Goal: Task Accomplishment & Management: Use online tool/utility

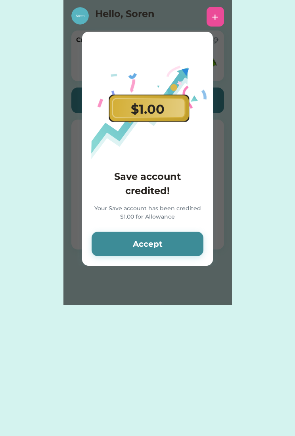
click at [166, 252] on button "Accept" at bounding box center [147, 244] width 112 height 25
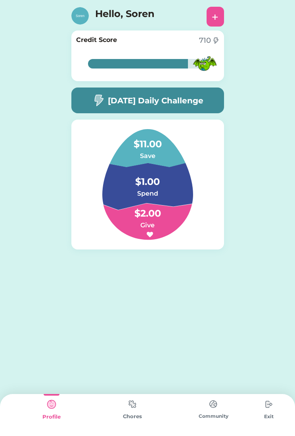
click at [134, 408] on img at bounding box center [132, 403] width 16 height 15
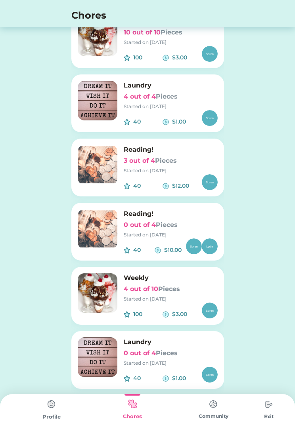
scroll to position [120, 0]
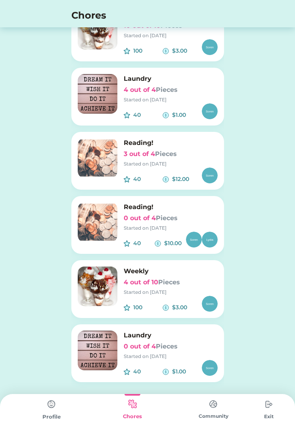
click at [172, 273] on h6 "Weekly" at bounding box center [171, 272] width 94 height 10
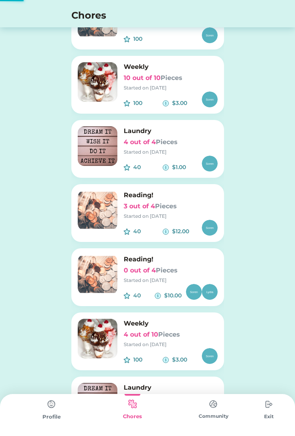
scroll to position [0, 0]
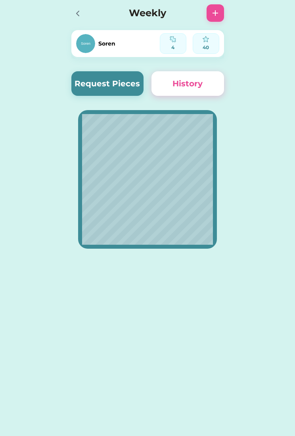
click at [213, 17] on img at bounding box center [215, 13] width 10 height 10
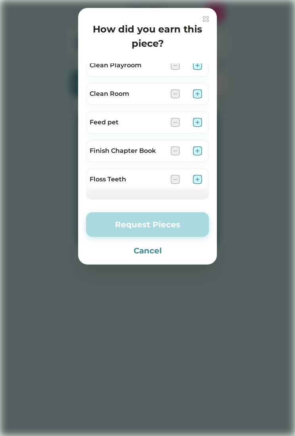
scroll to position [65, 0]
click at [201, 93] on img at bounding box center [197, 95] width 10 height 10
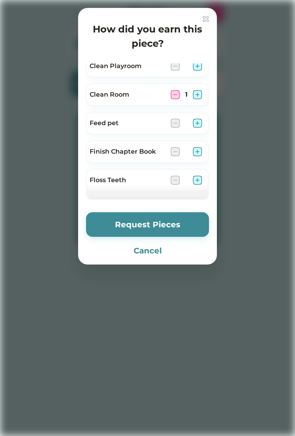
click at [201, 94] on img at bounding box center [197, 95] width 10 height 10
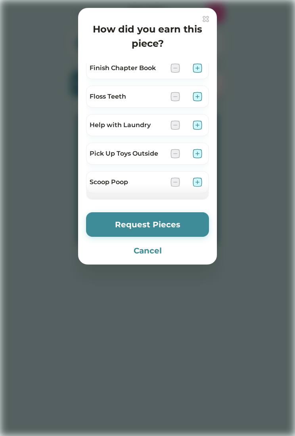
scroll to position [155, 0]
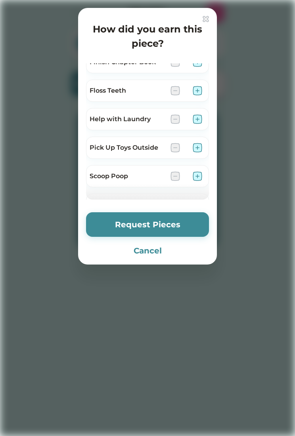
click at [202, 116] on img at bounding box center [197, 119] width 10 height 10
click at [200, 115] on img at bounding box center [197, 119] width 10 height 10
click at [200, 118] on img at bounding box center [197, 119] width 10 height 10
click at [201, 149] on img at bounding box center [197, 148] width 10 height 10
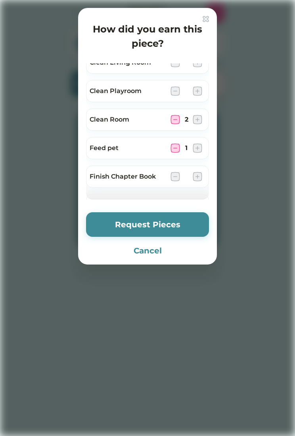
click at [201, 148] on img at bounding box center [197, 148] width 10 height 10
click at [201, 146] on img at bounding box center [197, 148] width 10 height 10
click at [201, 148] on img at bounding box center [197, 148] width 10 height 10
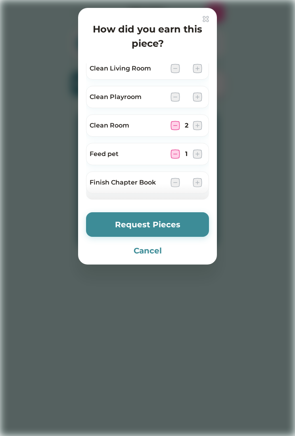
scroll to position [30, 0]
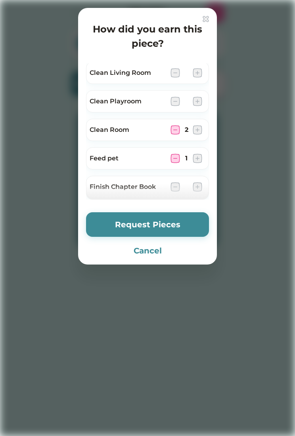
click at [201, 98] on img at bounding box center [197, 102] width 10 height 10
click at [202, 99] on img at bounding box center [197, 102] width 10 height 10
click at [201, 98] on img at bounding box center [197, 102] width 10 height 10
click at [201, 97] on img at bounding box center [197, 102] width 10 height 10
click at [200, 98] on img at bounding box center [197, 102] width 10 height 10
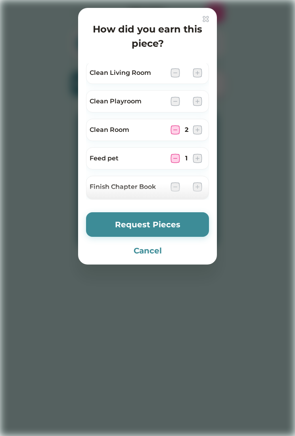
click at [202, 103] on img at bounding box center [197, 102] width 10 height 10
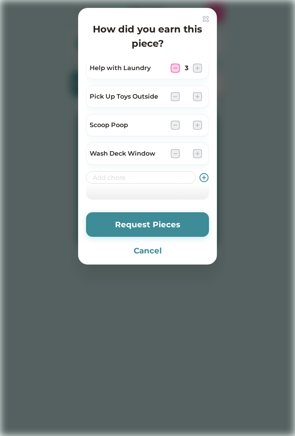
scroll to position [206, 0]
click at [116, 221] on button "Request Pieces" at bounding box center [147, 224] width 123 height 25
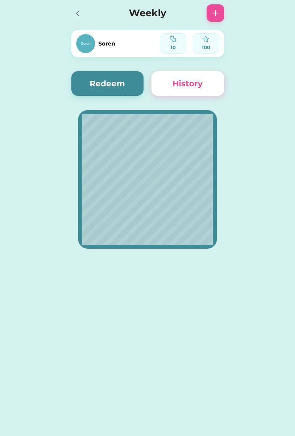
click at [71, 21] on div at bounding box center [79, 12] width 17 height 17
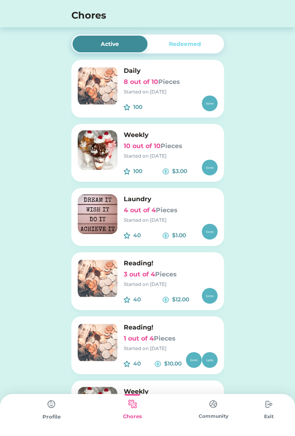
scroll to position [28, 0]
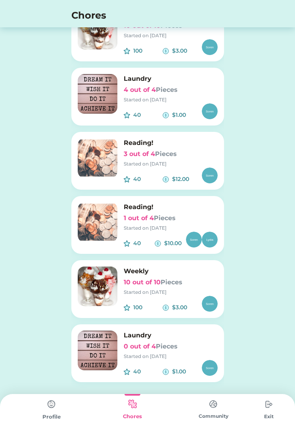
click at [168, 294] on div "Started on [DATE]" at bounding box center [171, 292] width 94 height 7
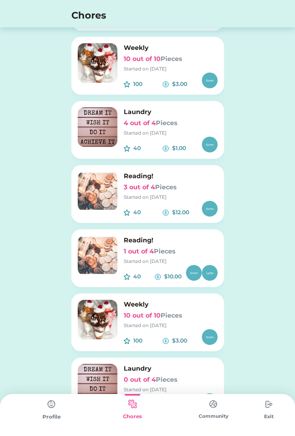
scroll to position [0, 0]
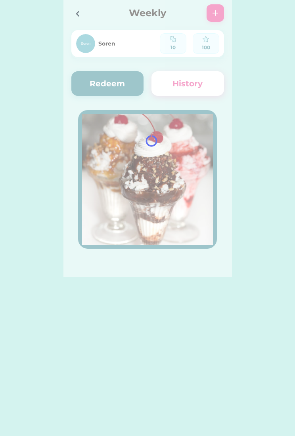
click at [27, 428] on div "Active Redeemed Daily 8 out of 10 Pieces Started on [DATE] 100 $ Weekly 10 out …" at bounding box center [147, 218] width 295 height 436
click at [107, 86] on button "Redeem" at bounding box center [107, 83] width 72 height 25
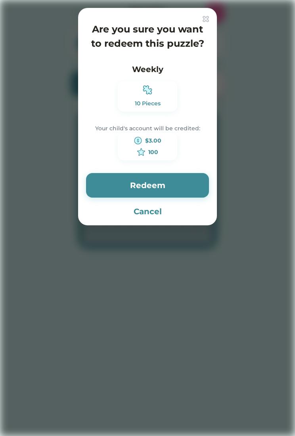
click at [183, 181] on button "Redeem" at bounding box center [147, 185] width 123 height 25
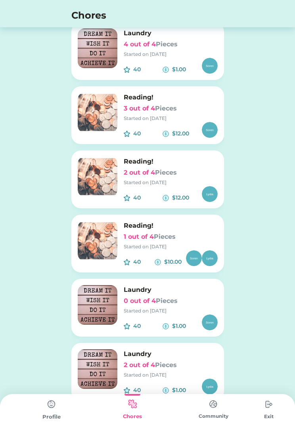
scroll to position [313, 0]
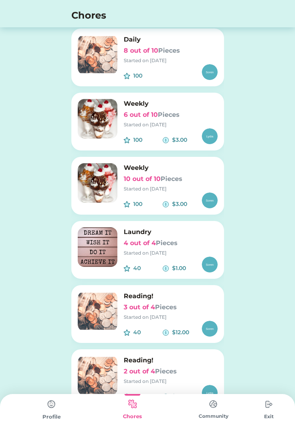
click at [164, 178] on font "Pieces" at bounding box center [171, 179] width 22 height 8
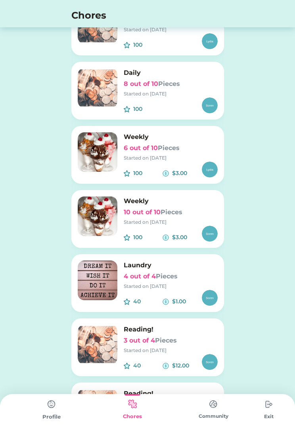
scroll to position [0, 0]
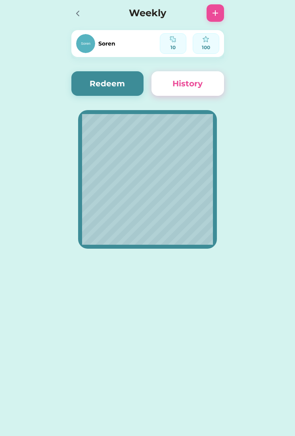
click at [117, 82] on button "Redeem" at bounding box center [107, 83] width 72 height 25
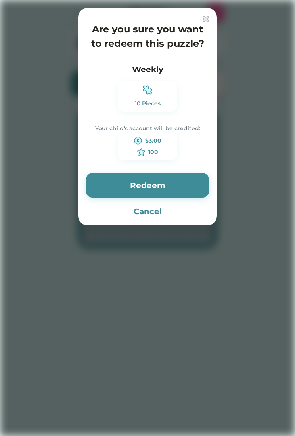
click at [186, 185] on button "Redeem" at bounding box center [147, 185] width 123 height 25
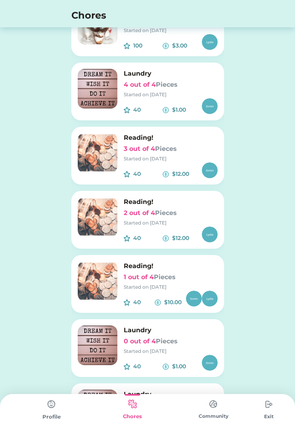
scroll to position [249, 0]
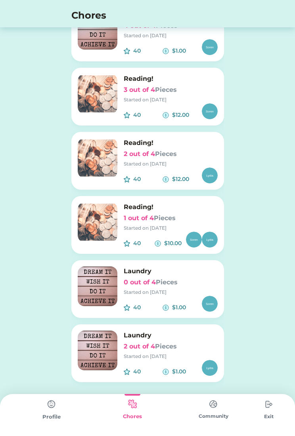
click at [162, 219] on font "Pieces" at bounding box center [165, 218] width 22 height 8
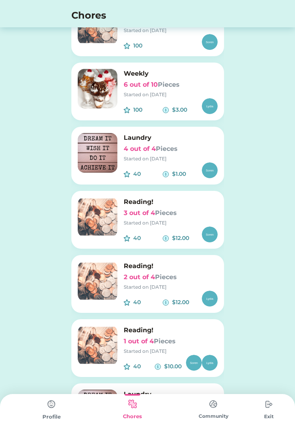
scroll to position [0, 0]
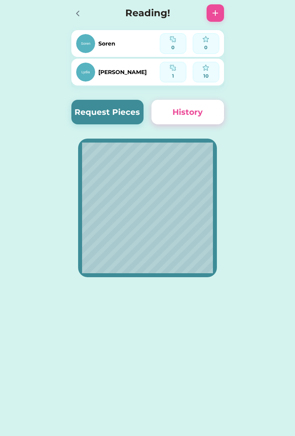
click at [230, 10] on div "Reading!" at bounding box center [147, 12] width 168 height 25
click at [79, 13] on icon at bounding box center [78, 14] width 10 height 10
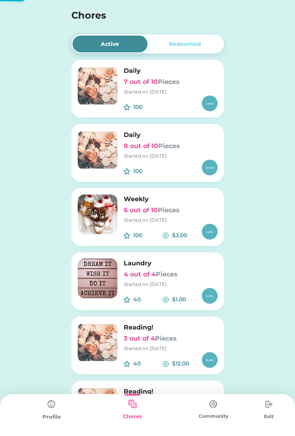
click at [77, 22] on h4 "Chores" at bounding box center [136, 15] width 131 height 14
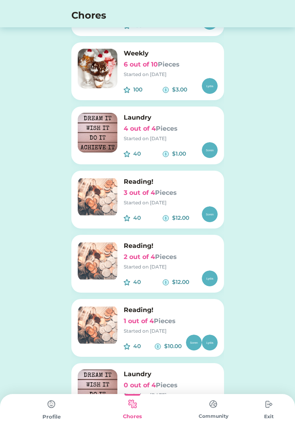
scroll to position [152, 0]
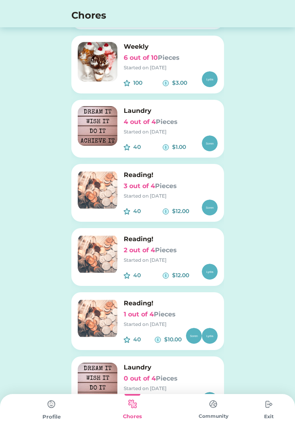
click at [150, 126] on h6 "4 out of 4 Pieces" at bounding box center [171, 122] width 94 height 10
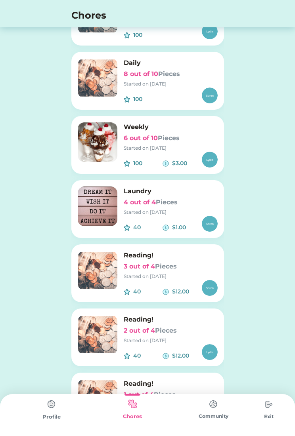
scroll to position [0, 0]
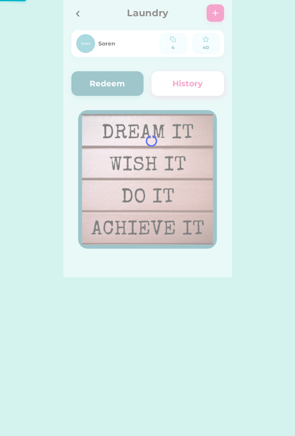
click at [101, 88] on div at bounding box center [147, 138] width 168 height 277
click at [92, 69] on div "Soren 4 40 [PERSON_NAME] 4 40 Request Pieces Redeem History" at bounding box center [147, 136] width 168 height 273
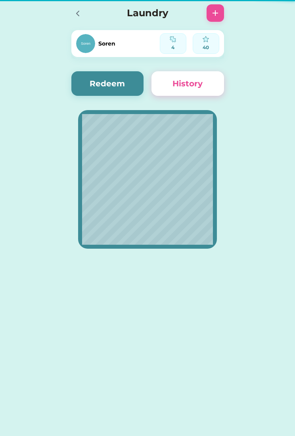
click at [103, 83] on button "Redeem" at bounding box center [107, 83] width 72 height 25
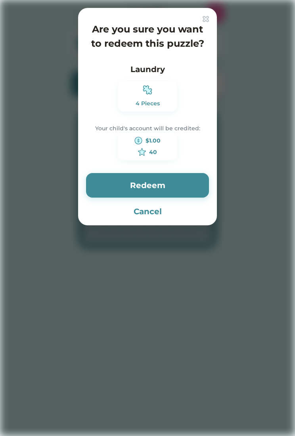
click at [103, 85] on div "Laundry 4 Pieces" at bounding box center [147, 87] width 123 height 48
click at [186, 182] on button "Redeem" at bounding box center [147, 185] width 123 height 25
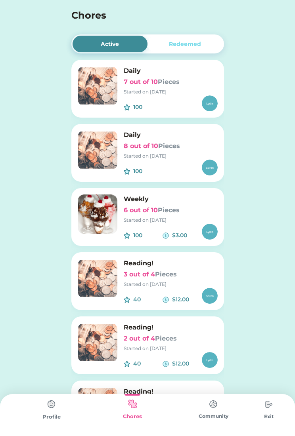
click at [49, 410] on img at bounding box center [52, 404] width 16 height 16
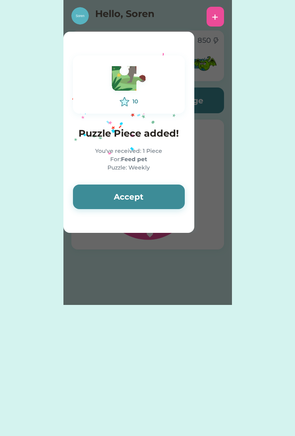
click at [156, 191] on button "Accept" at bounding box center [129, 197] width 112 height 25
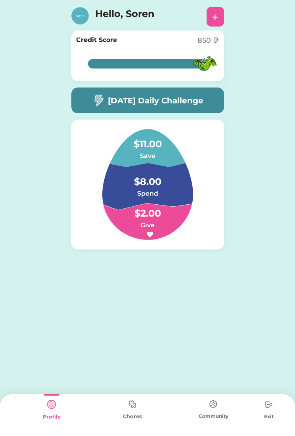
click at [129, 397] on img at bounding box center [132, 403] width 16 height 15
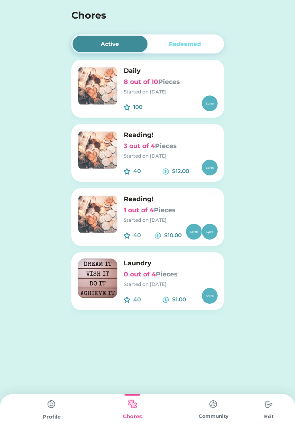
click at [201, 45] on div "Redeemed" at bounding box center [184, 44] width 75 height 17
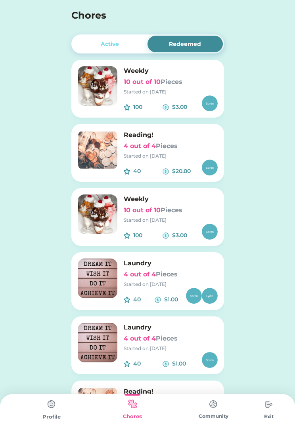
click at [173, 215] on div "Weekly 10 out of 10 Pieces Started on [DATE]" at bounding box center [171, 208] width 94 height 29
click at [162, 210] on font "Pieces" at bounding box center [171, 210] width 22 height 8
click at [143, 215] on div "Weekly 10 out of 10 Pieces Started on [DATE]" at bounding box center [171, 208] width 94 height 29
click at [161, 208] on h6 "10 out of 10 Pieces" at bounding box center [171, 211] width 94 height 10
click at [160, 209] on h6 "10 out of 10 Pieces" at bounding box center [171, 211] width 94 height 10
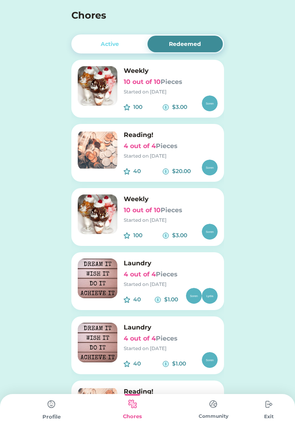
click at [151, 215] on div "Weekly 10 out of 10 Pieces Started on [DATE]" at bounding box center [171, 208] width 94 height 29
click at [126, 194] on div "Weekly 10 out of 10 Pieces Started on [DATE] 100 $3.00" at bounding box center [147, 217] width 152 height 58
click at [126, 202] on h6 "Weekly" at bounding box center [171, 199] width 94 height 10
click at [116, 218] on img at bounding box center [98, 214] width 40 height 40
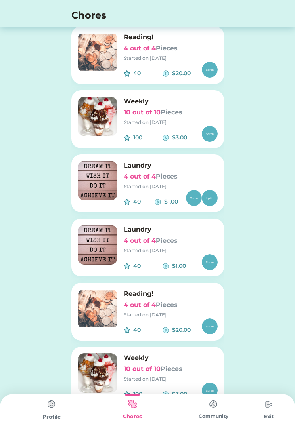
scroll to position [120, 0]
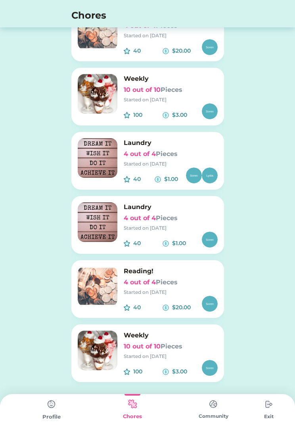
click at [164, 95] on div "Weekly 10 out of 10 Pieces Started on [DATE]" at bounding box center [171, 88] width 94 height 29
click at [151, 354] on div "Started on [DATE]" at bounding box center [171, 356] width 94 height 7
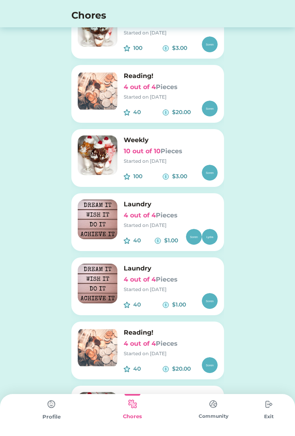
scroll to position [0, 0]
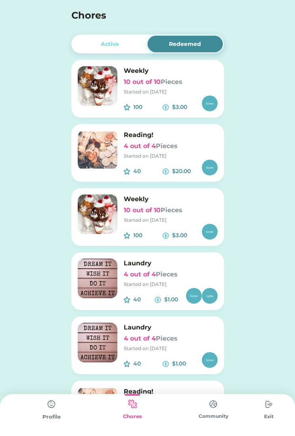
click at [141, 85] on h6 "10 out of 10 Pieces" at bounding box center [171, 82] width 94 height 10
click at [119, 43] on div "Active" at bounding box center [109, 44] width 75 height 17
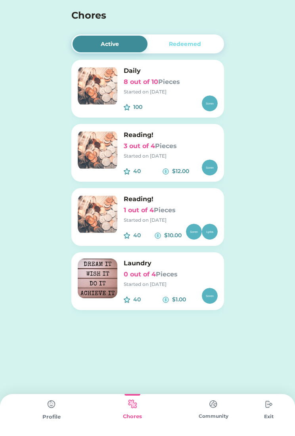
click at [45, 412] on img at bounding box center [52, 404] width 16 height 16
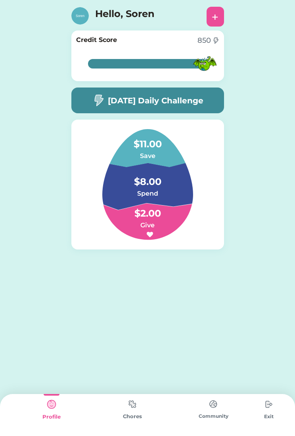
click at [30, 10] on div "Hello, Soren +" at bounding box center [147, 15] width 295 height 30
